Goal: Task Accomplishment & Management: Manage account settings

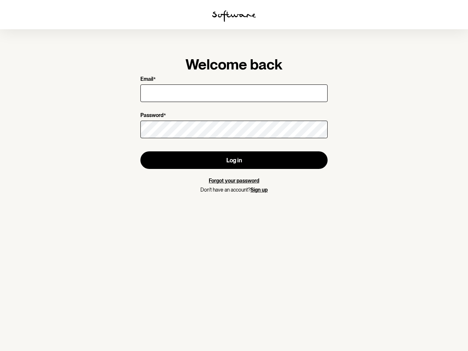
click at [234, 16] on img at bounding box center [234, 16] width 44 height 12
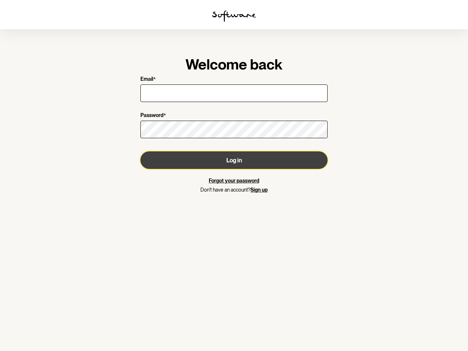
click at [234, 160] on button "Log in" at bounding box center [233, 160] width 187 height 18
